Goal: Task Accomplishment & Management: Manage account settings

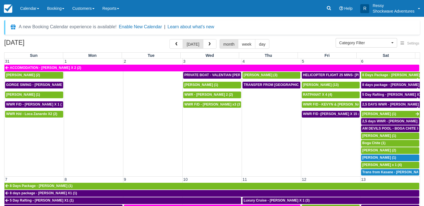
select select
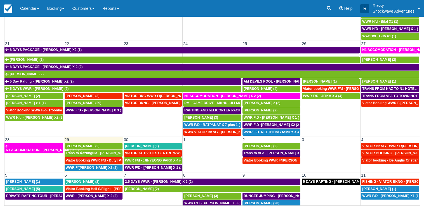
scroll to position [46, 0]
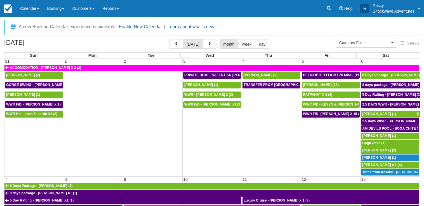
select select
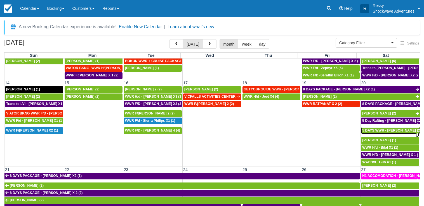
click at [385, 132] on span "5 DAYS WWR - Graeme Edgerton (2)" at bounding box center [391, 130] width 59 height 4
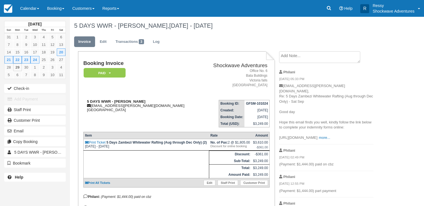
drag, startPoint x: 115, startPoint y: 101, endPoint x: 147, endPoint y: 100, distance: 31.9
click at [147, 100] on div "5 DAYS WWR - [PERSON_NAME] [EMAIL_ADDRESS][PERSON_NAME][DOMAIN_NAME] [GEOGRAPHI…" at bounding box center [142, 105] width 118 height 13
copy strong "[PERSON_NAME]"
click at [31, 10] on link "Calendar" at bounding box center [29, 8] width 27 height 17
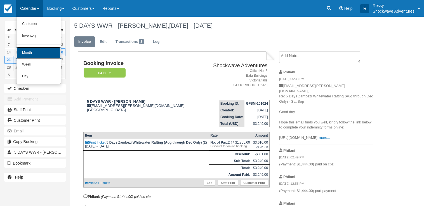
click at [32, 53] on link "Month" at bounding box center [39, 53] width 44 height 12
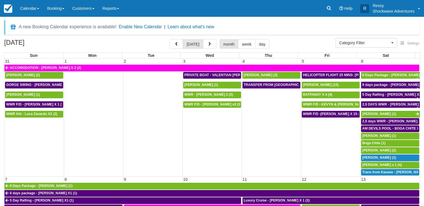
select select
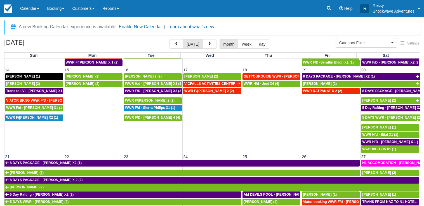
scroll to position [188, 0]
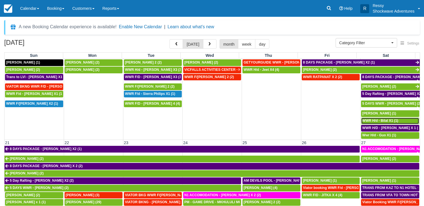
click at [373, 122] on span "WWR H/d - Bilal X1 (1)" at bounding box center [380, 121] width 36 height 4
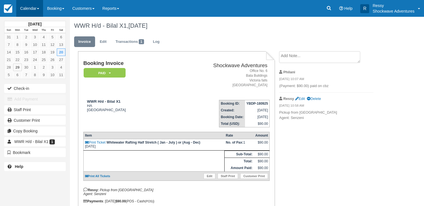
click at [35, 9] on link "Calendar" at bounding box center [29, 8] width 27 height 17
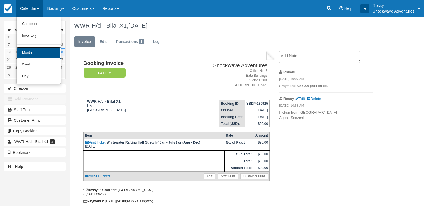
click at [30, 55] on link "Month" at bounding box center [39, 53] width 44 height 12
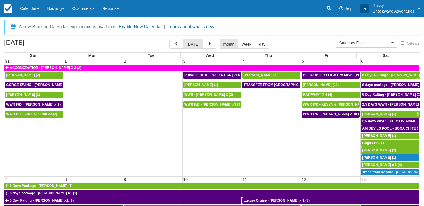
select select
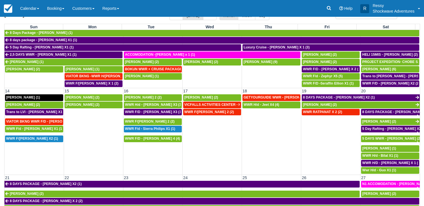
scroll to position [161, 0]
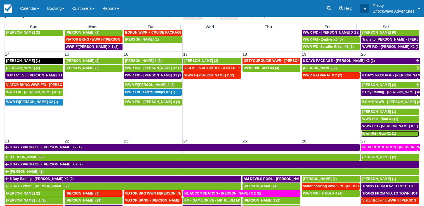
click at [382, 135] on span "Wwr H/d - Guo X1 (1)" at bounding box center [379, 134] width 34 height 4
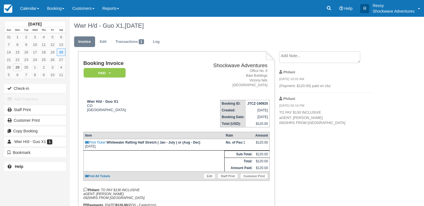
click at [213, 190] on div "Booking Invoice Paid   Pending Reserved Deposit Waiting Cancelled Void NO LONGE…" at bounding box center [176, 133] width 186 height 147
click at [24, 10] on link "Calendar" at bounding box center [29, 8] width 27 height 17
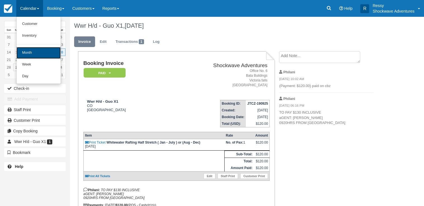
click at [37, 53] on link "Month" at bounding box center [39, 53] width 44 height 12
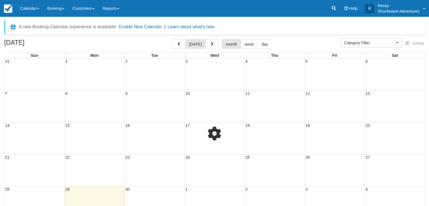
select select
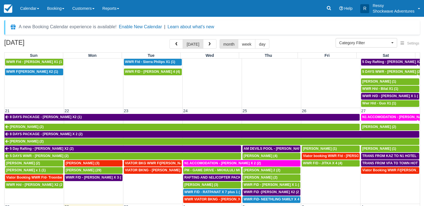
scroll to position [220, 0]
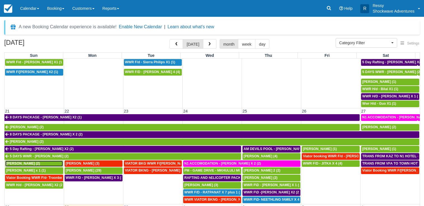
click at [26, 162] on span "[PERSON_NAME] (2)" at bounding box center [23, 164] width 34 height 4
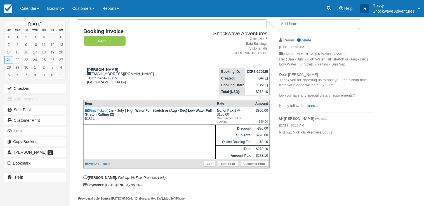
scroll to position [44, 0]
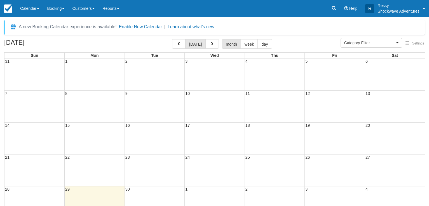
select select
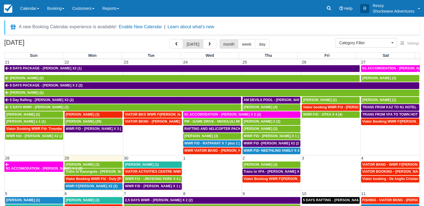
scroll to position [273, 0]
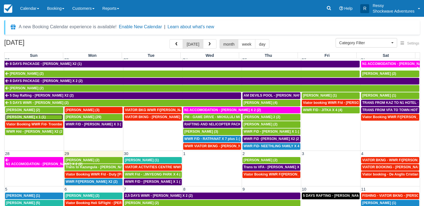
click at [28, 118] on span "[PERSON_NAME] x 1 (1)" at bounding box center [25, 117] width 39 height 4
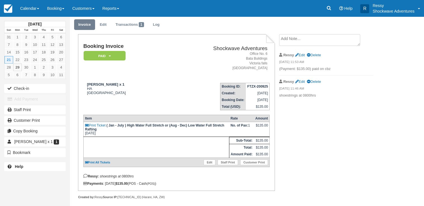
scroll to position [27, 0]
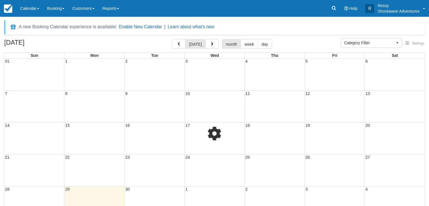
select select
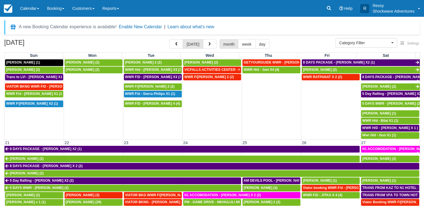
scroll to position [242, 0]
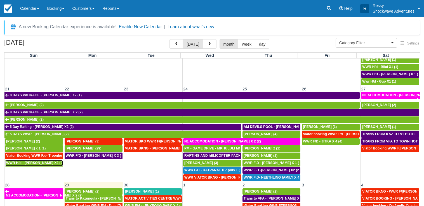
click at [33, 163] on span "WWR H/d - Stephan Palmer X2 (2)" at bounding box center [34, 163] width 57 height 4
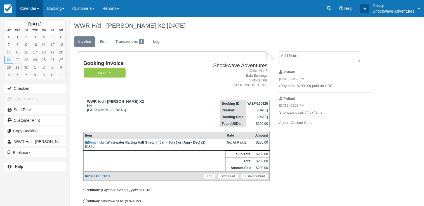
click at [29, 4] on link "Calendar" at bounding box center [29, 8] width 27 height 17
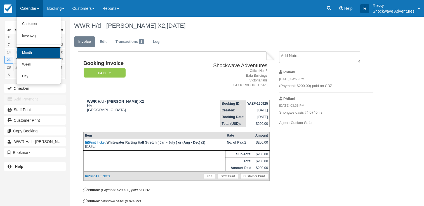
click at [39, 54] on link "Month" at bounding box center [39, 53] width 44 height 12
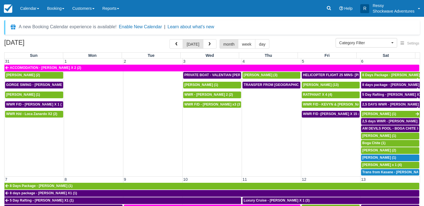
select select
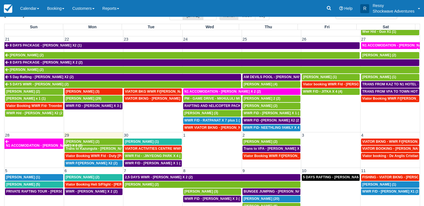
scroll to position [273, 0]
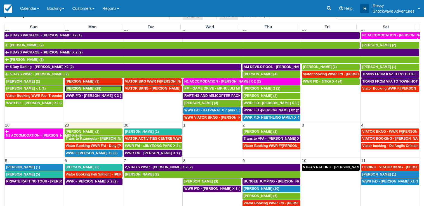
click at [69, 88] on span "[PERSON_NAME] (29)" at bounding box center [84, 88] width 36 height 4
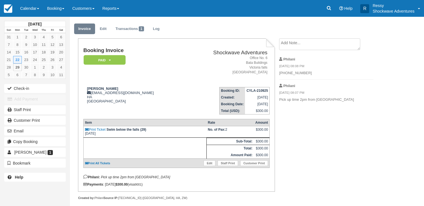
scroll to position [23, 0]
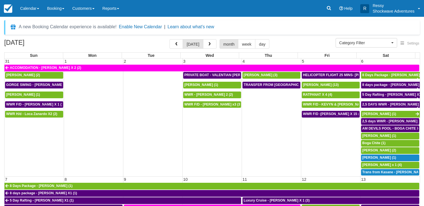
select select
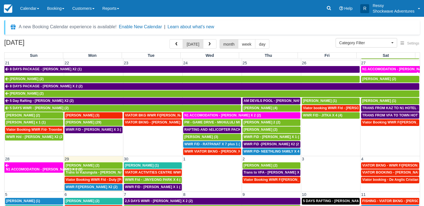
scroll to position [269, 0]
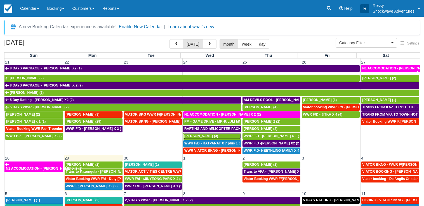
click at [196, 137] on span "[PERSON_NAME] (3)" at bounding box center [201, 136] width 34 height 4
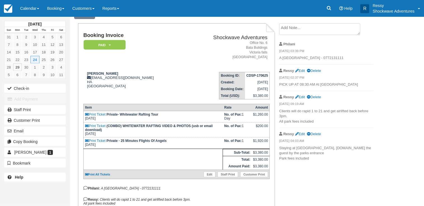
scroll to position [81, 0]
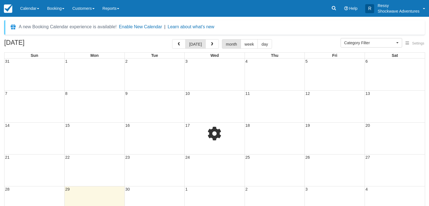
select select
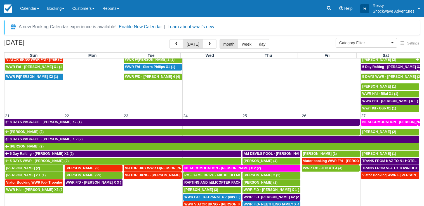
scroll to position [269, 0]
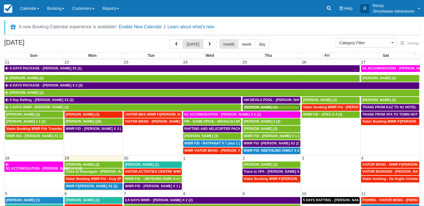
click at [256, 107] on span "[PERSON_NAME] (4)" at bounding box center [261, 107] width 34 height 4
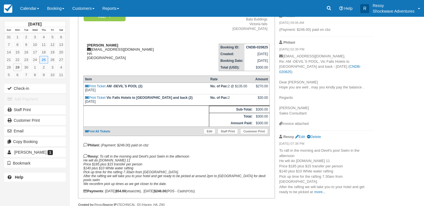
scroll to position [57, 0]
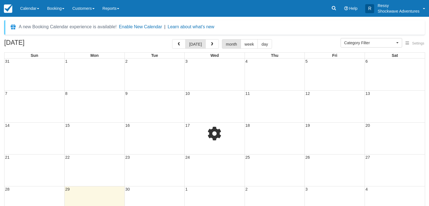
select select
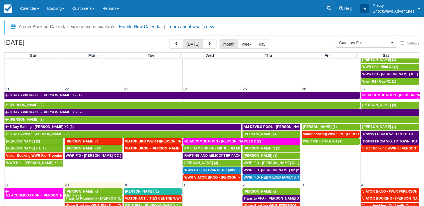
scroll to position [273, 0]
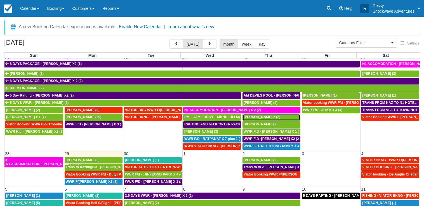
click at [249, 116] on span "JOSH X 2 (2)" at bounding box center [262, 117] width 37 height 4
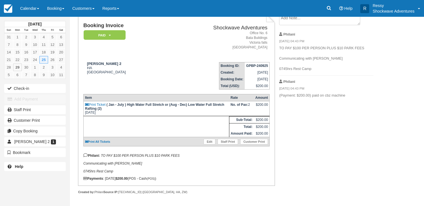
scroll to position [44, 0]
click at [33, 3] on link "Calendar" at bounding box center [29, 8] width 27 height 17
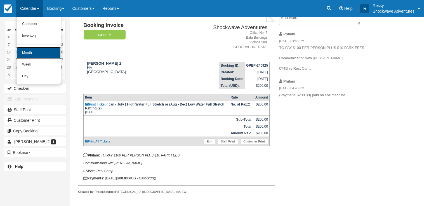
click at [34, 54] on link "Month" at bounding box center [39, 53] width 44 height 12
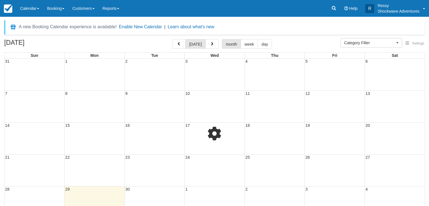
select select
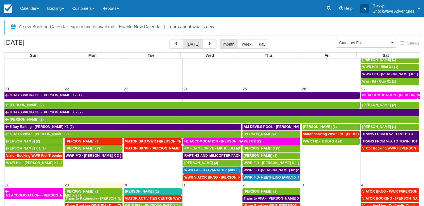
scroll to position [273, 0]
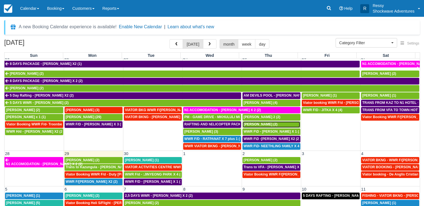
click at [266, 123] on span "Marco Papalia (2)" at bounding box center [261, 124] width 34 height 4
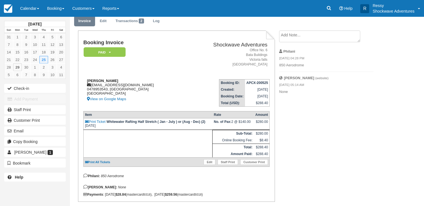
scroll to position [41, 0]
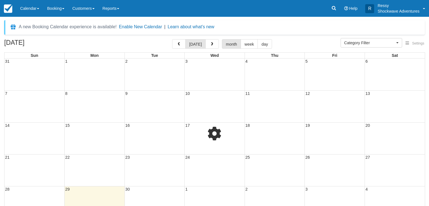
select select
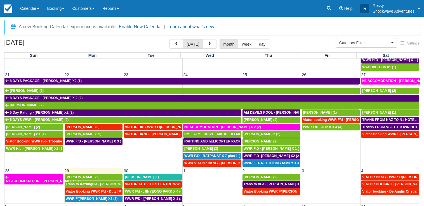
scroll to position [269, 0]
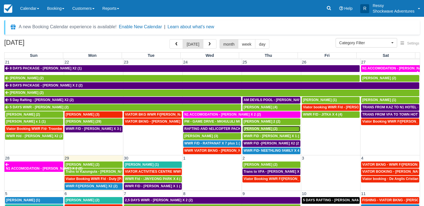
click at [256, 128] on span "Marco Papalia (2)" at bounding box center [261, 129] width 34 height 4
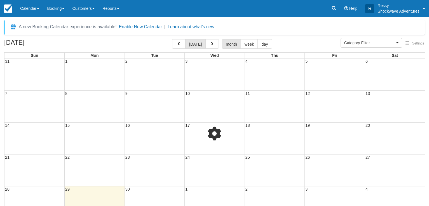
select select
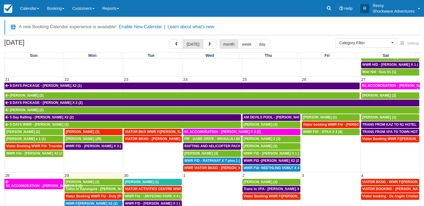
scroll to position [269, 0]
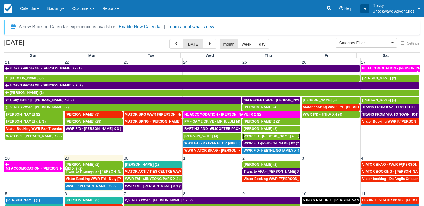
click at [267, 135] on span "WWR F\D - MARCEL GERSON X 1 (2)" at bounding box center [273, 136] width 59 height 4
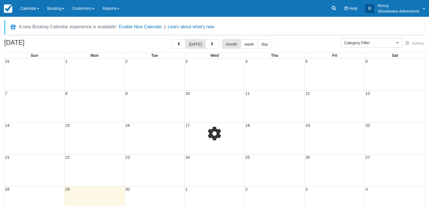
select select
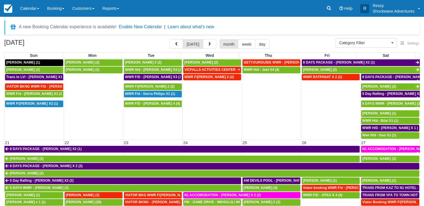
scroll to position [273, 0]
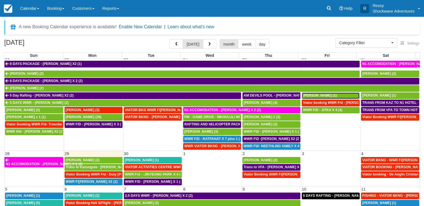
click at [323, 96] on span "[PERSON_NAME] (1)" at bounding box center [320, 95] width 34 height 4
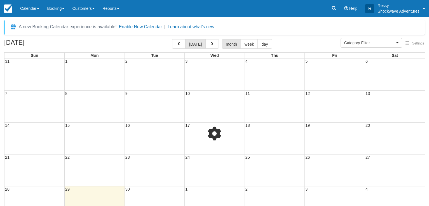
select select
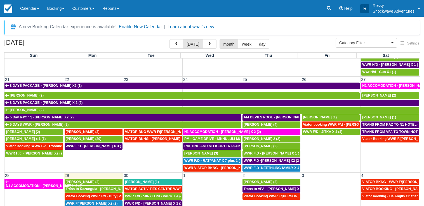
scroll to position [273, 0]
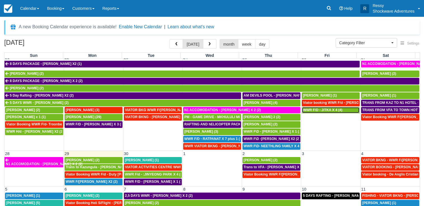
click at [324, 109] on span "WWR F/D - JITKA X 4 (4)" at bounding box center [322, 110] width 39 height 4
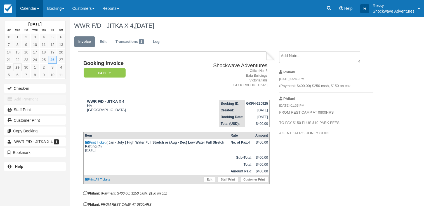
click at [38, 5] on link "Calendar" at bounding box center [29, 8] width 27 height 17
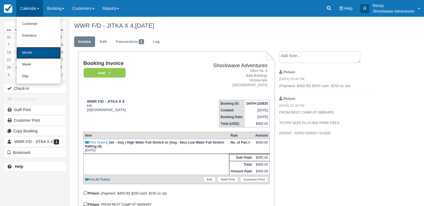
click at [42, 52] on link "Month" at bounding box center [39, 53] width 44 height 12
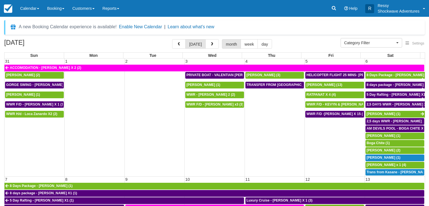
select select
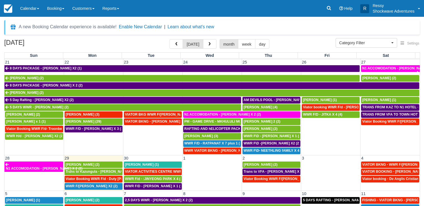
scroll to position [273, 0]
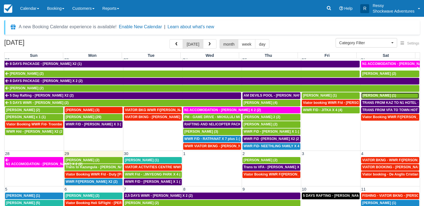
click at [369, 96] on span "Sara ahmed (1)" at bounding box center [379, 95] width 34 height 4
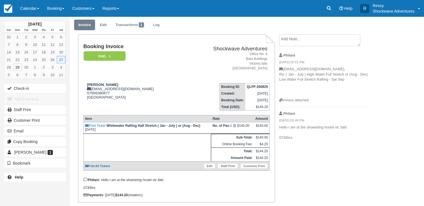
scroll to position [38, 0]
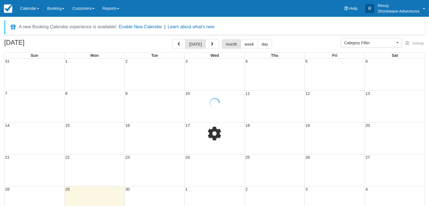
select select
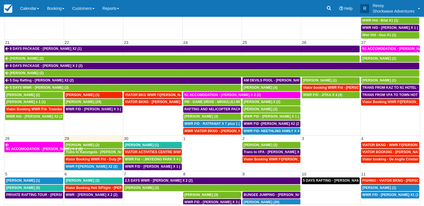
scroll to position [273, 0]
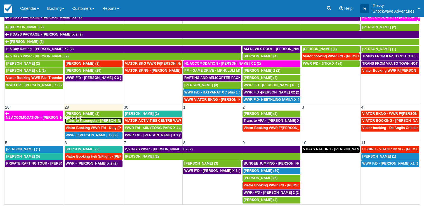
click at [100, 122] on span "Trans to Kazungula - [PERSON_NAME] x 1 (2)" at bounding box center [103, 121] width 74 height 4
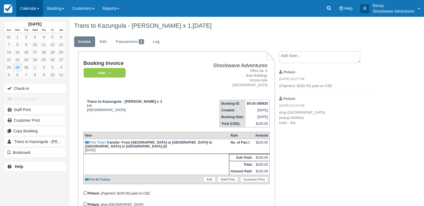
click at [40, 13] on link "Calendar" at bounding box center [29, 8] width 27 height 17
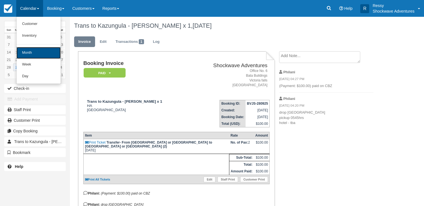
click at [38, 56] on link "Month" at bounding box center [39, 53] width 44 height 12
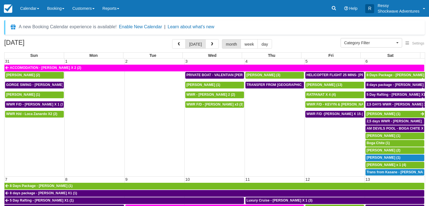
select select
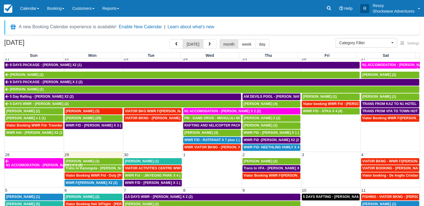
scroll to position [273, 0]
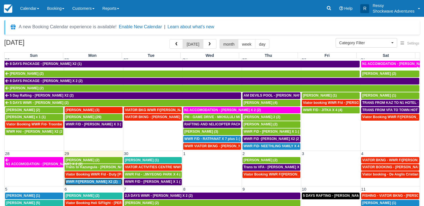
click at [97, 181] on span "WWR F/[PERSON_NAME] X2 (2)" at bounding box center [92, 182] width 52 height 4
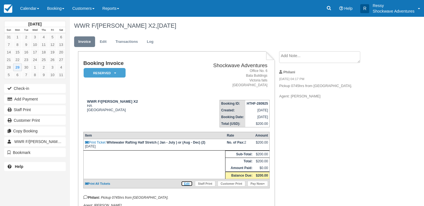
click at [190, 186] on link "Edit" at bounding box center [187, 184] width 12 height 6
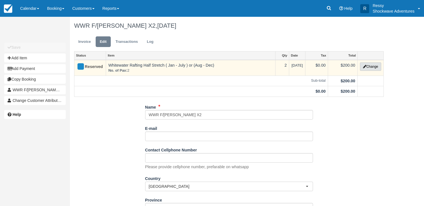
click at [367, 69] on button "Change" at bounding box center [370, 66] width 21 height 8
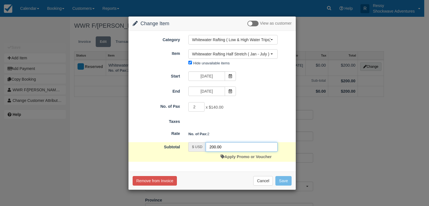
click at [213, 146] on input "200.00" at bounding box center [242, 147] width 72 height 10
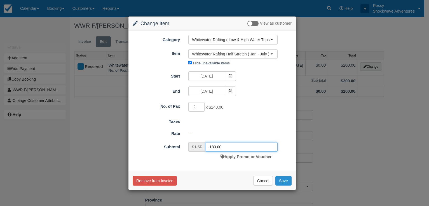
type input "180.00"
click at [287, 180] on button "Save" at bounding box center [283, 181] width 16 height 10
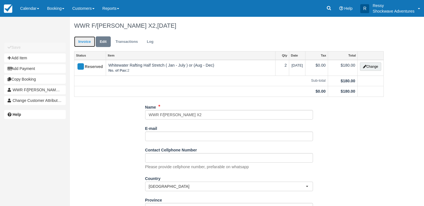
click at [84, 40] on link "Invoice" at bounding box center [84, 41] width 21 height 11
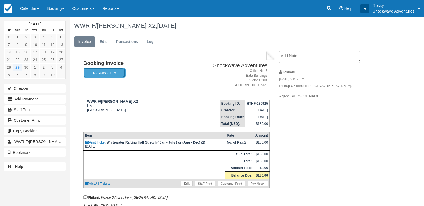
click at [104, 75] on em "Reserved" at bounding box center [105, 73] width 42 height 10
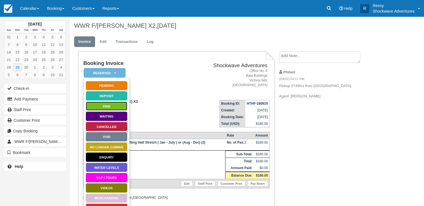
click at [115, 107] on link "Paid" at bounding box center [107, 106] width 42 height 10
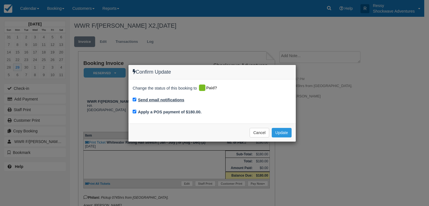
click at [146, 99] on label "Send email notifications" at bounding box center [161, 100] width 46 height 6
click at [136, 99] on input "Send email notifications" at bounding box center [135, 100] width 4 height 4
checkbox input "false"
click at [279, 131] on button "Update" at bounding box center [282, 133] width 20 height 10
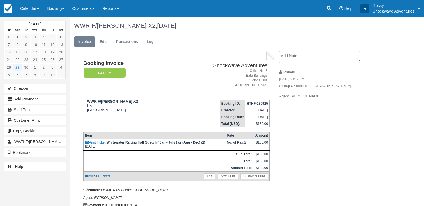
scroll to position [31, 0]
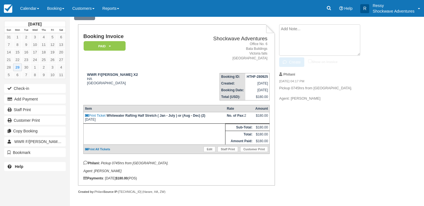
click at [292, 27] on textarea at bounding box center [319, 39] width 81 height 31
type textarea "0"
type textarea "paid cash"
click at [311, 59] on input "Show on invoice" at bounding box center [310, 61] width 4 height 4
checkbox input "true"
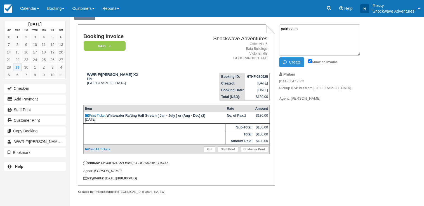
click at [297, 58] on button "Create" at bounding box center [291, 62] width 25 height 10
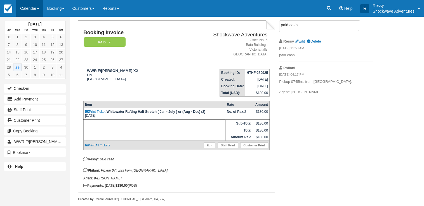
click at [38, 11] on link "Calendar" at bounding box center [29, 8] width 27 height 17
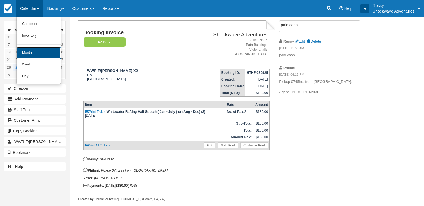
click at [22, 54] on link "Month" at bounding box center [39, 53] width 44 height 12
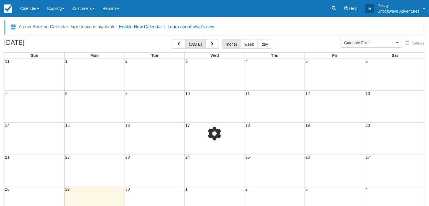
select select
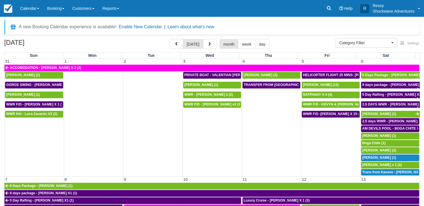
scroll to position [46, 0]
